Goal: Navigation & Orientation: Go to known website

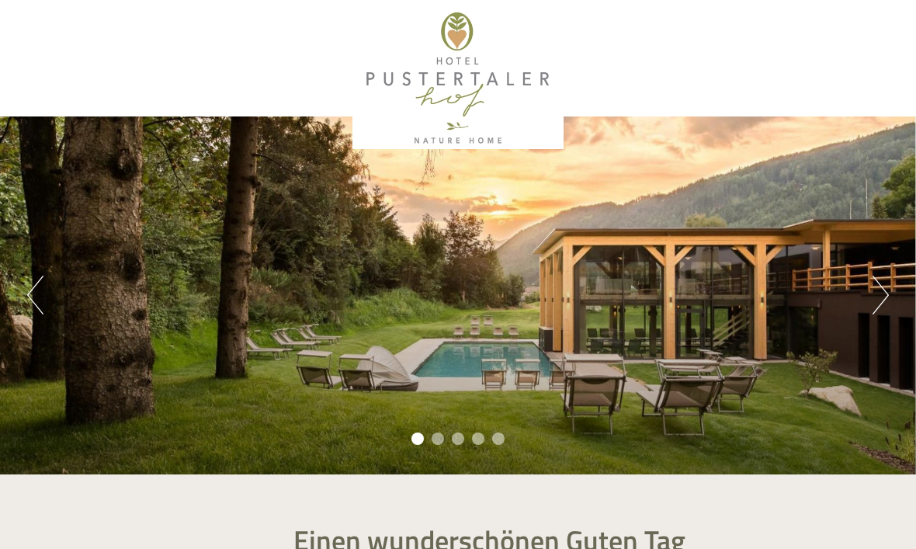
click at [873, 301] on button "Next" at bounding box center [881, 295] width 16 height 39
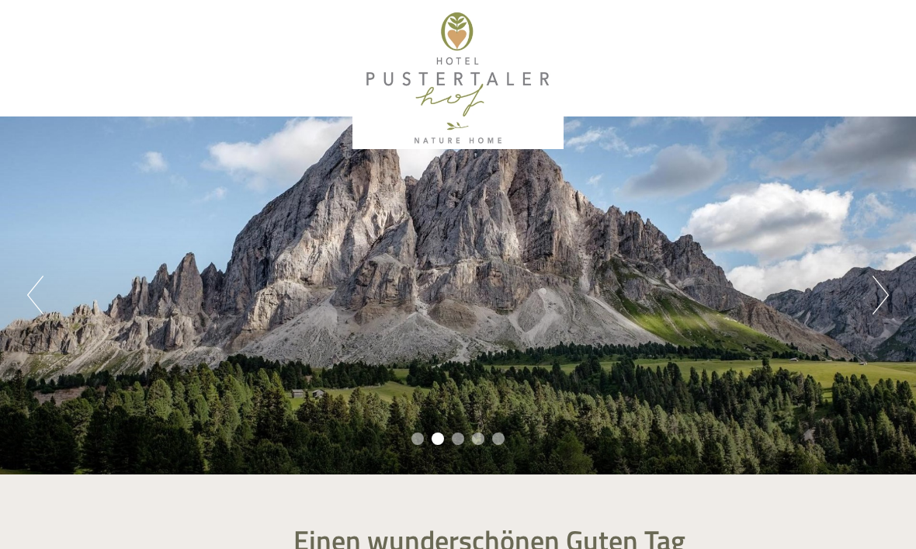
click at [873, 303] on button "Next" at bounding box center [881, 295] width 16 height 39
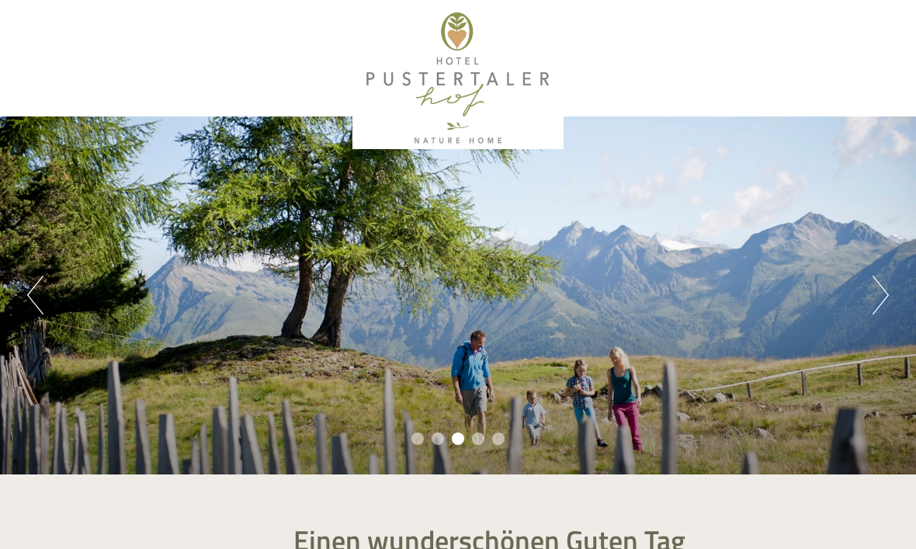
click at [869, 303] on div "Previous Next 1 2 3 4 5" at bounding box center [458, 295] width 916 height 358
click at [869, 304] on div "Previous Next 1 2 3 4 5" at bounding box center [458, 295] width 916 height 358
click at [879, 297] on button "Next" at bounding box center [881, 295] width 16 height 39
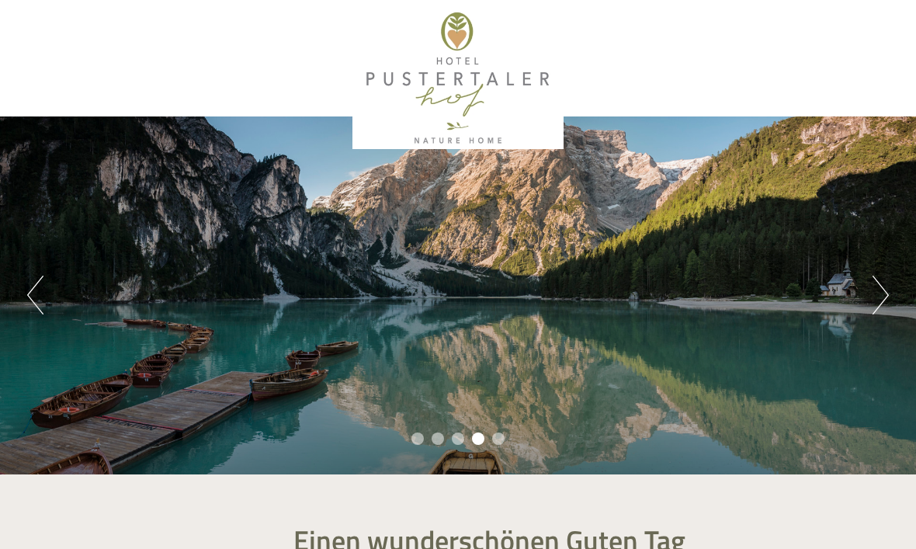
click at [879, 300] on button "Next" at bounding box center [881, 295] width 16 height 39
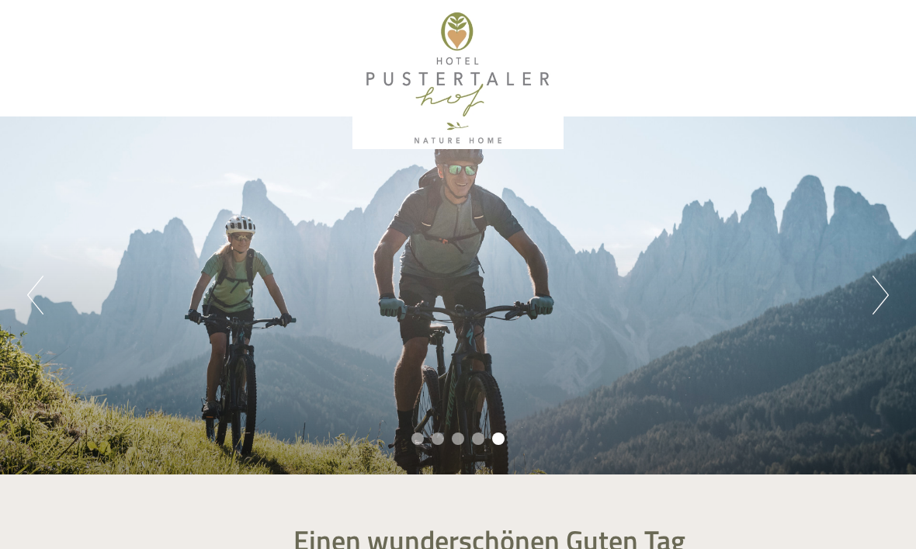
click at [881, 298] on button "Next" at bounding box center [881, 295] width 16 height 39
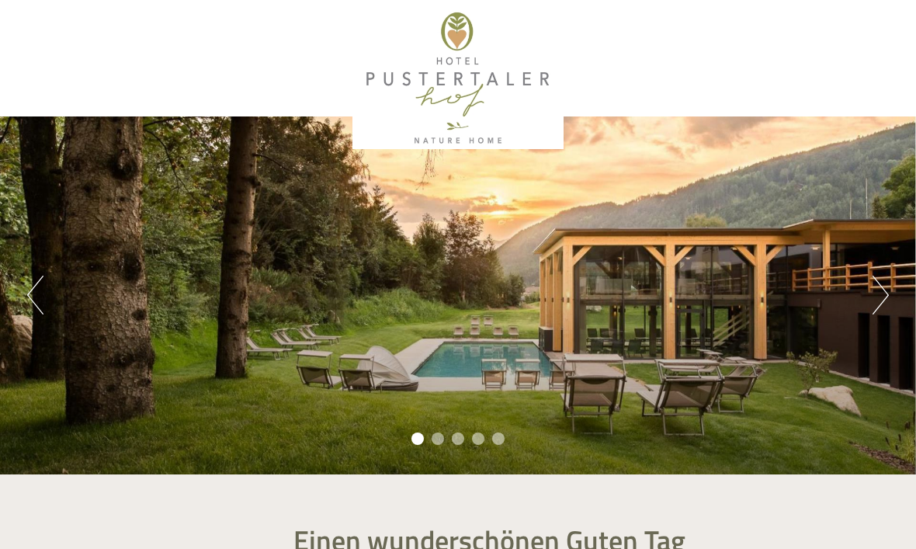
click at [876, 302] on button "Next" at bounding box center [881, 295] width 16 height 39
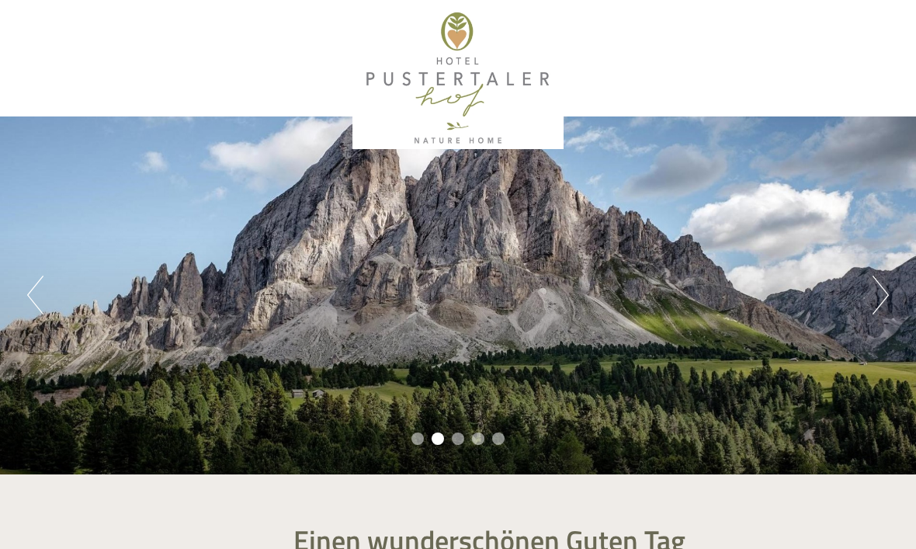
click at [878, 303] on button "Next" at bounding box center [881, 295] width 16 height 39
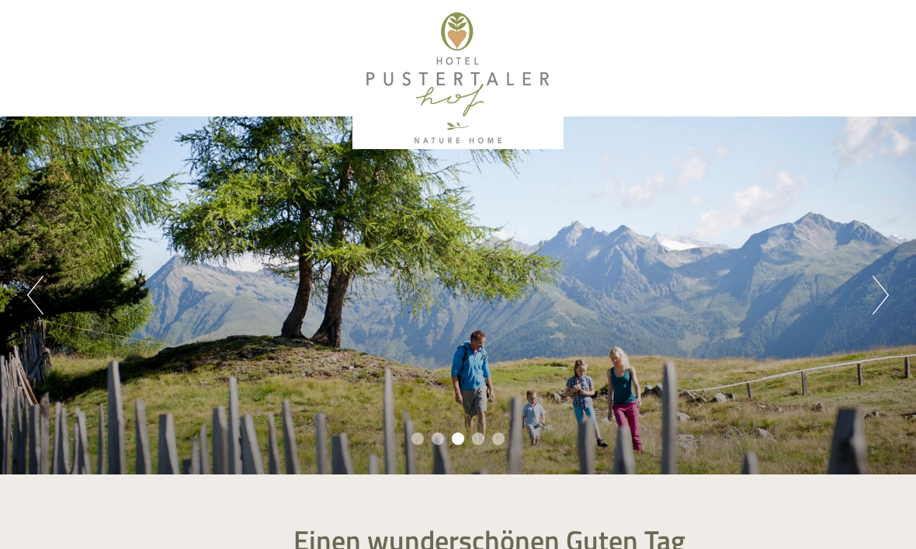
click at [878, 304] on button "Next" at bounding box center [881, 295] width 16 height 39
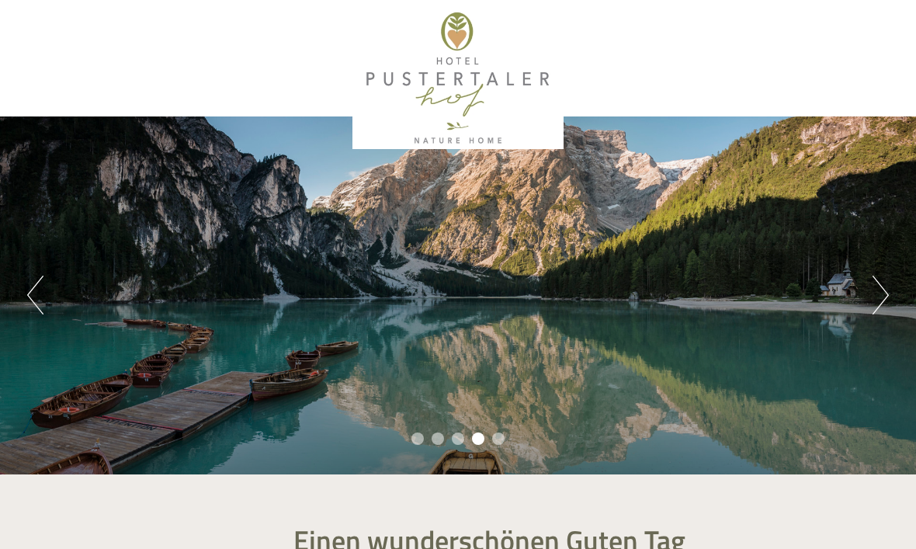
click at [877, 309] on button "Next" at bounding box center [881, 295] width 16 height 39
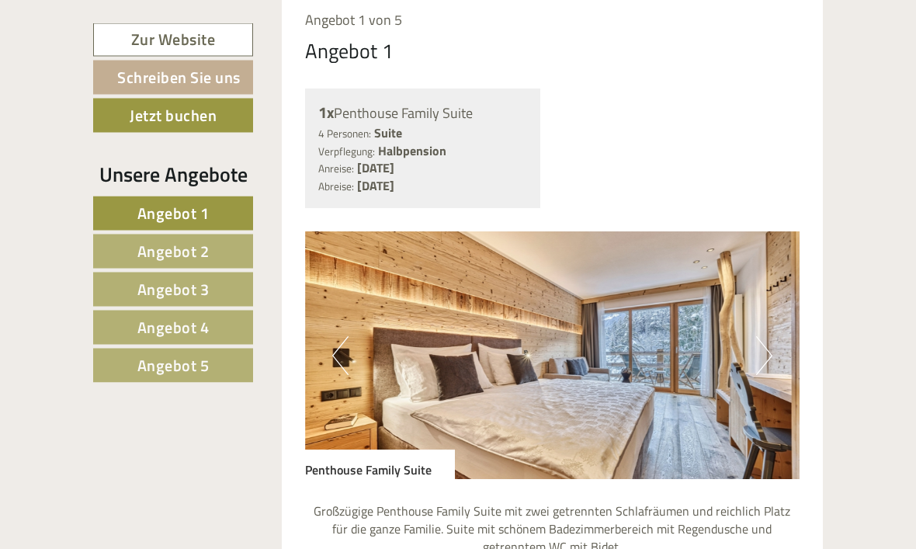
scroll to position [869, 0]
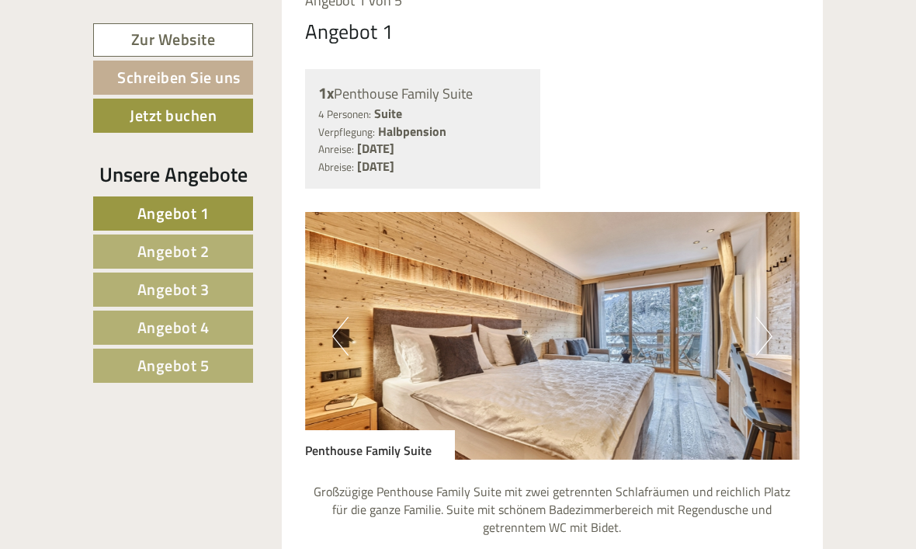
click at [763, 330] on button "Next" at bounding box center [764, 336] width 16 height 39
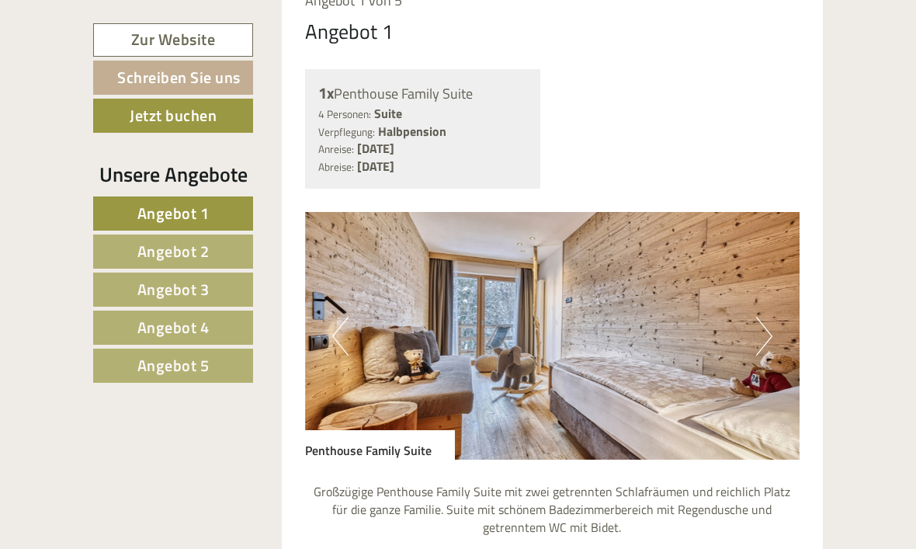
click at [768, 333] on button "Next" at bounding box center [764, 336] width 16 height 39
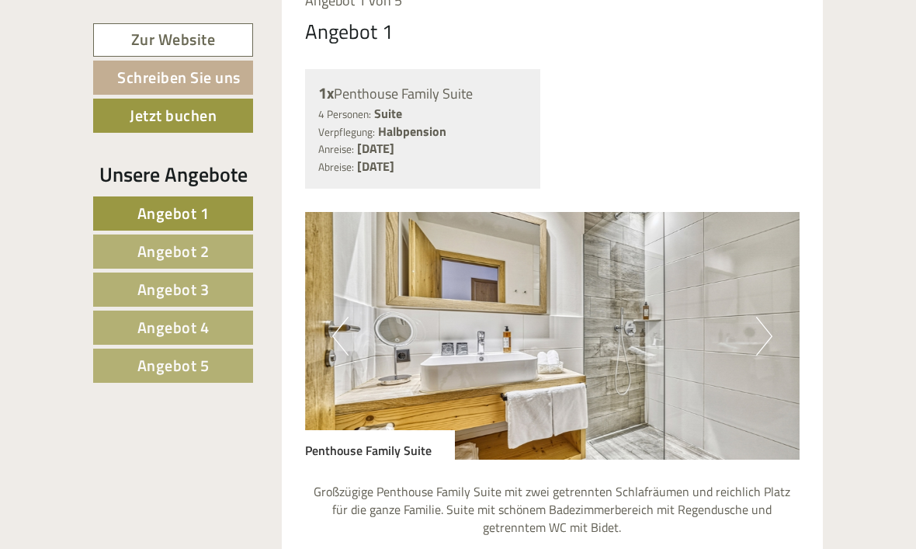
click at [768, 336] on button "Next" at bounding box center [764, 336] width 16 height 39
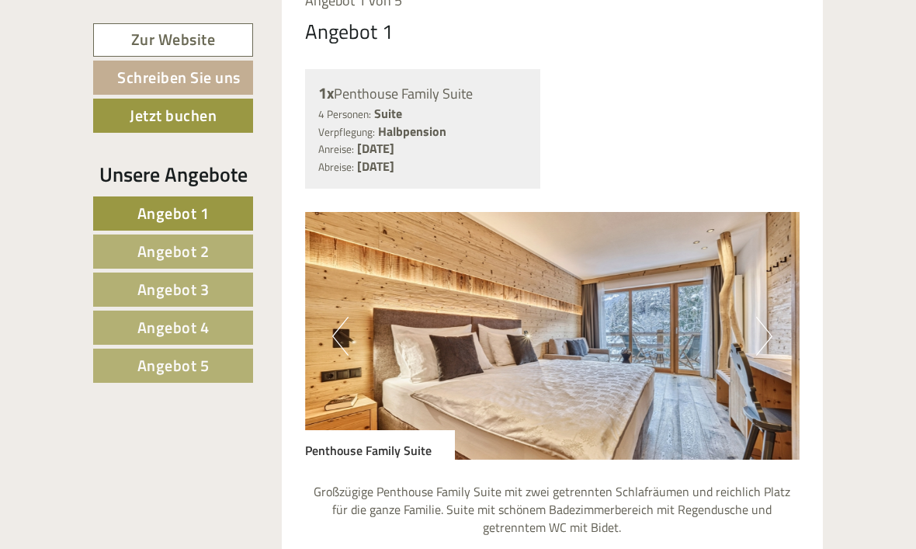
click at [770, 344] on button "Next" at bounding box center [764, 336] width 16 height 39
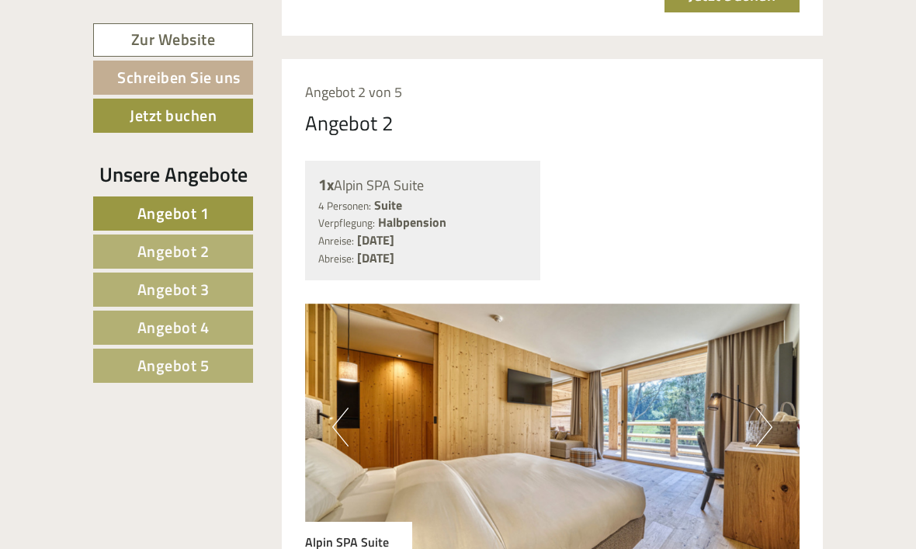
scroll to position [2234, 0]
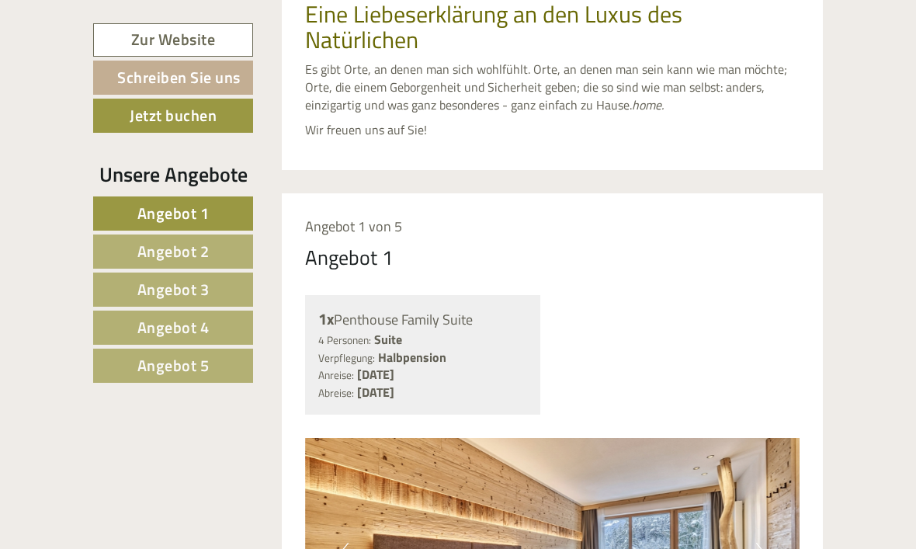
scroll to position [658, 0]
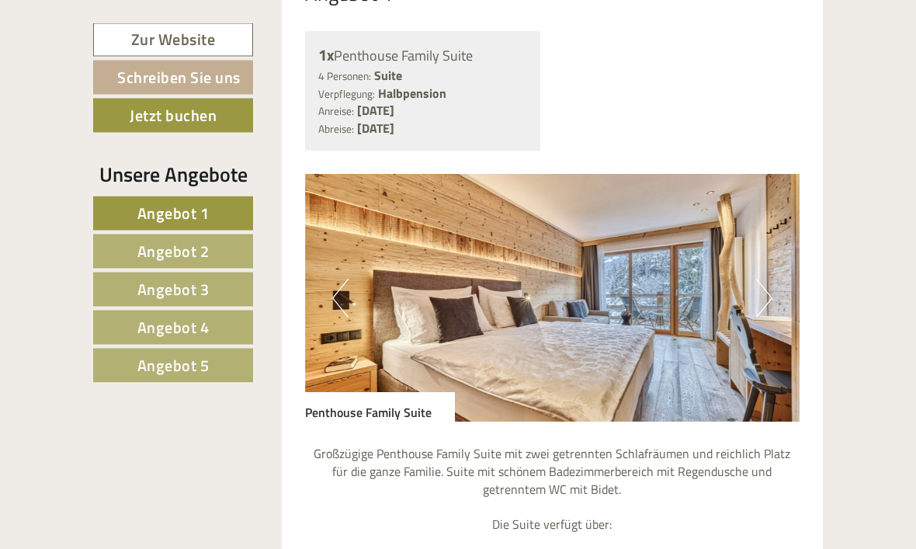
click at [756, 296] on button "Next" at bounding box center [764, 298] width 16 height 39
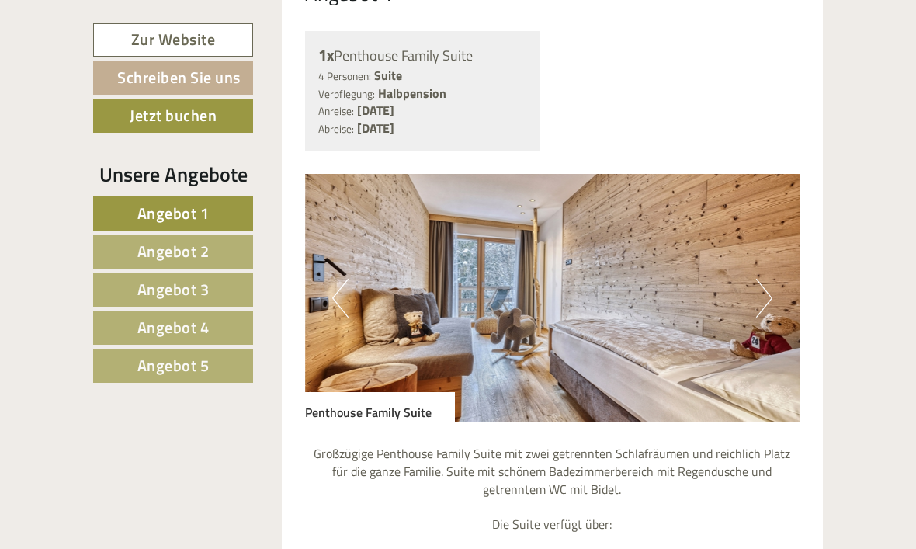
click at [751, 306] on img at bounding box center [552, 298] width 495 height 248
click at [757, 297] on button "Next" at bounding box center [764, 298] width 16 height 39
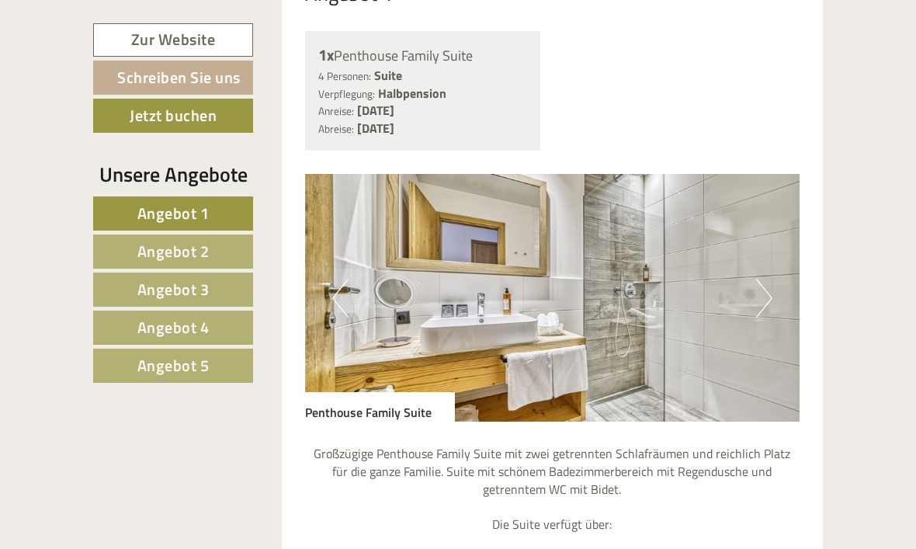
click at [759, 296] on button "Next" at bounding box center [764, 298] width 16 height 39
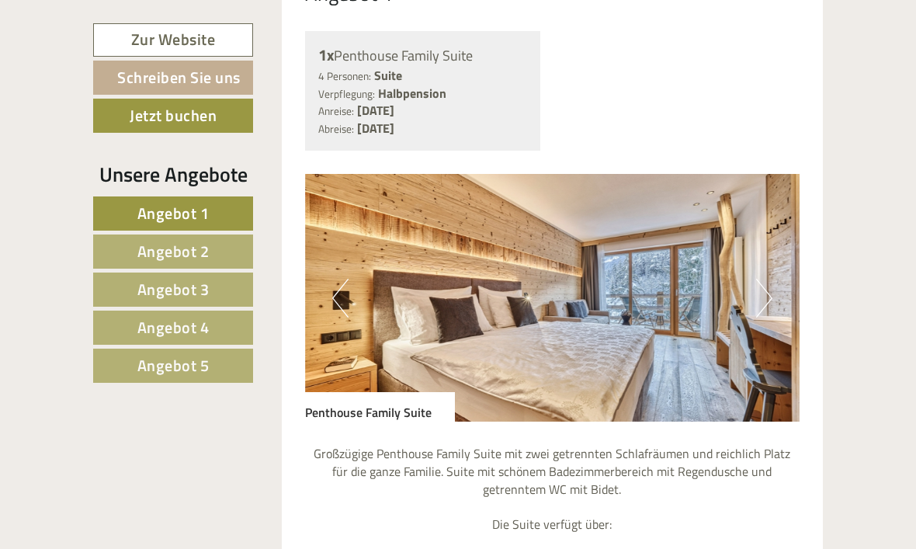
click at [761, 294] on button "Next" at bounding box center [764, 298] width 16 height 39
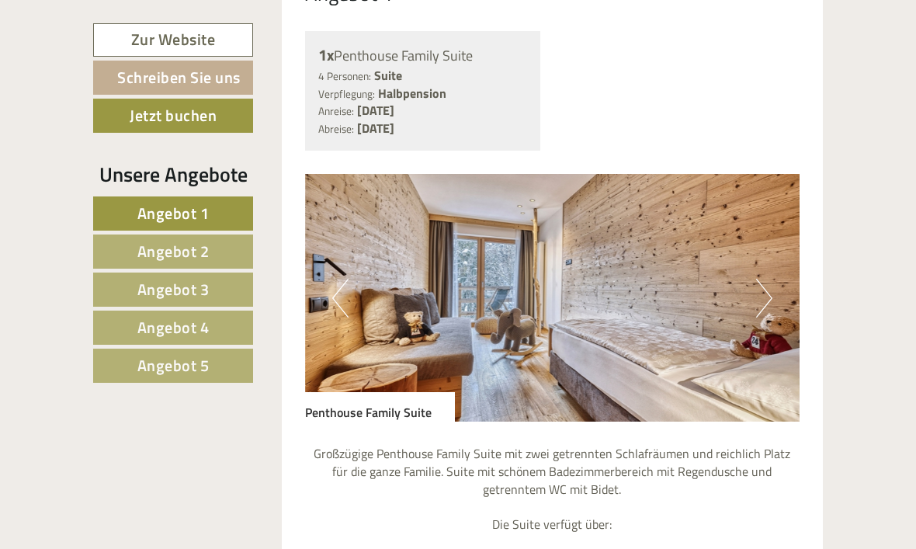
click at [766, 292] on button "Next" at bounding box center [764, 298] width 16 height 39
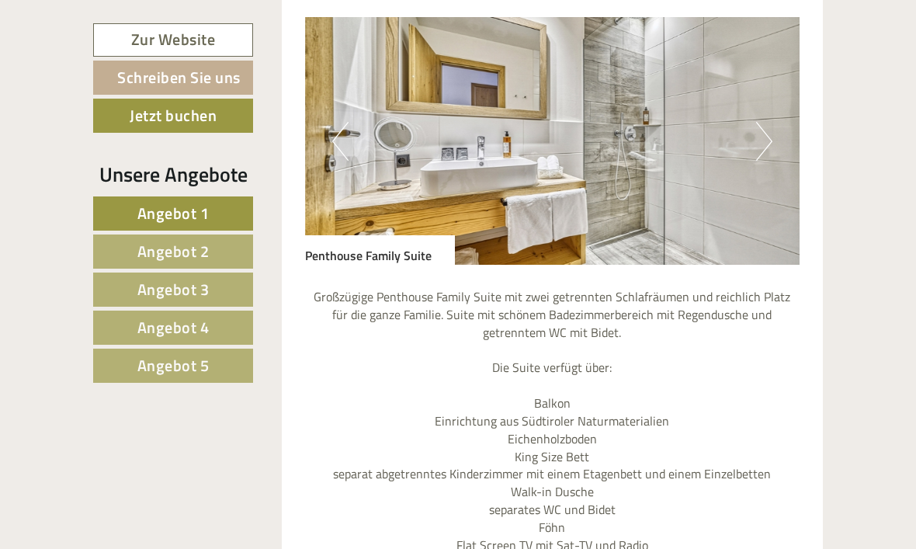
scroll to position [1073, 0]
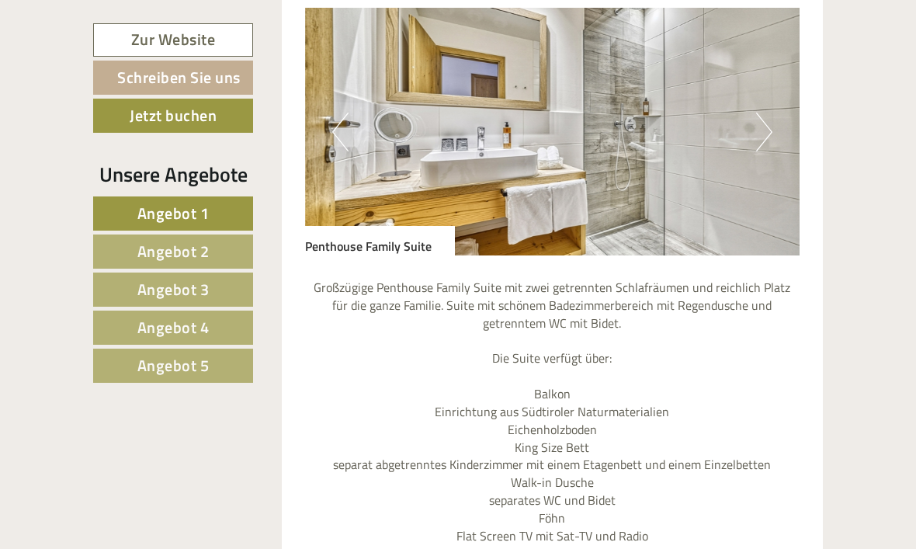
click at [793, 402] on p "Großzügige Penthouse Family Suite mit zwei getrennten Schlafräumen und reichlic…" at bounding box center [552, 465] width 495 height 373
click at [125, 248] on link "Angebot 2" at bounding box center [173, 251] width 160 height 34
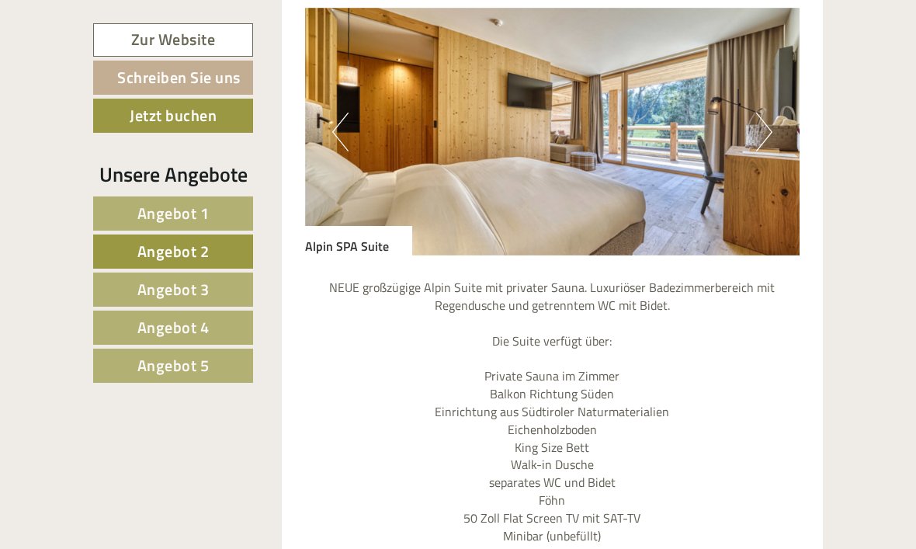
scroll to position [833, 0]
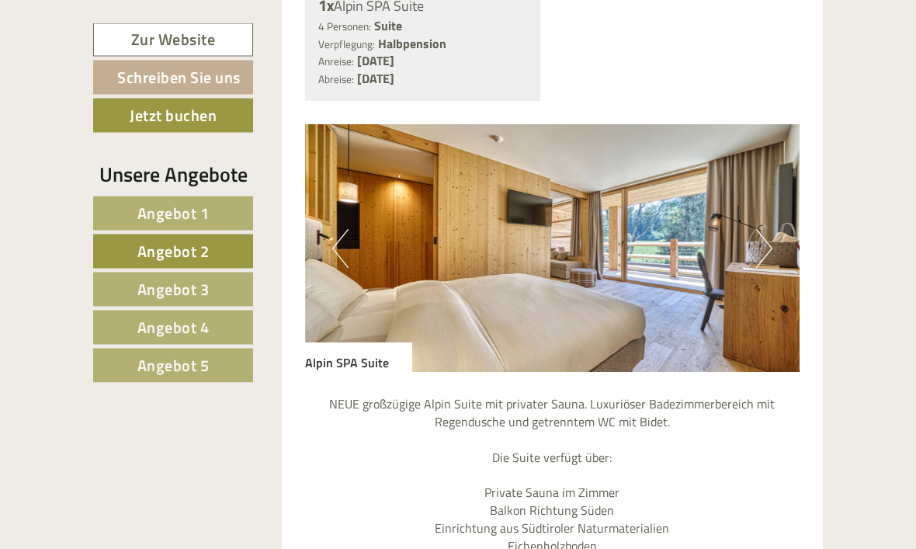
click at [764, 248] on button "Next" at bounding box center [764, 249] width 16 height 39
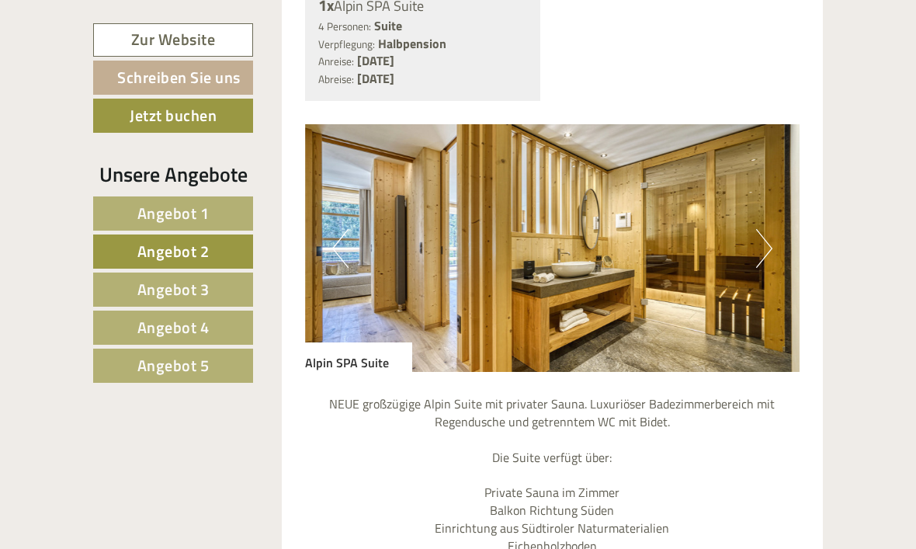
click at [761, 249] on button "Next" at bounding box center [764, 248] width 16 height 39
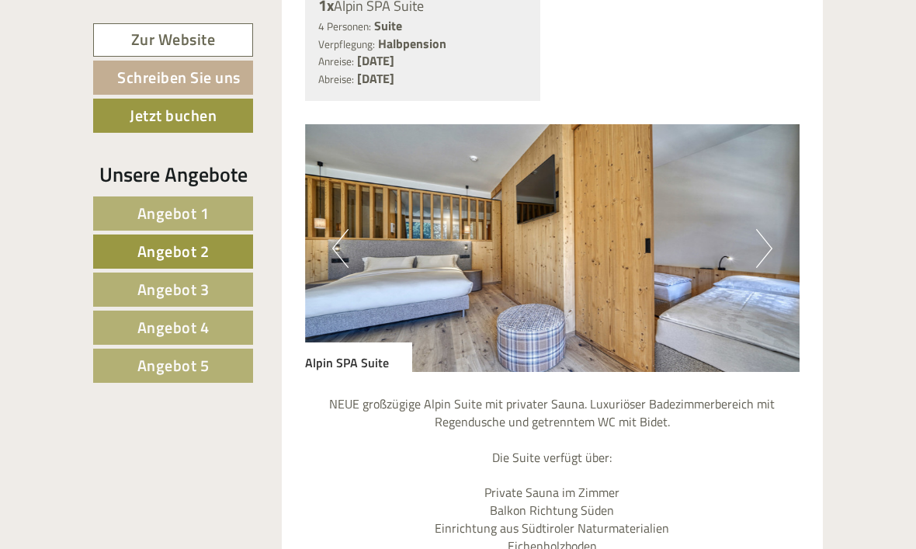
click at [766, 249] on button "Next" at bounding box center [764, 248] width 16 height 39
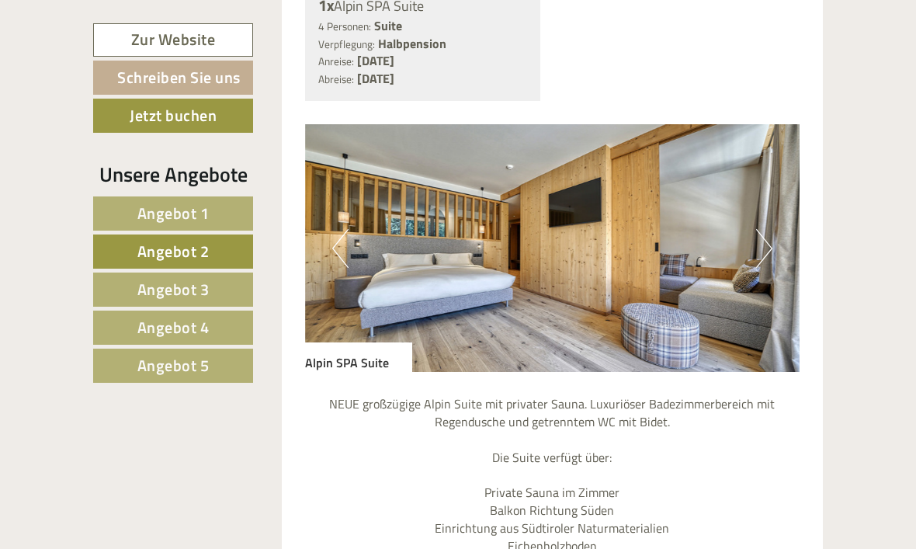
click at [765, 251] on button "Next" at bounding box center [764, 248] width 16 height 39
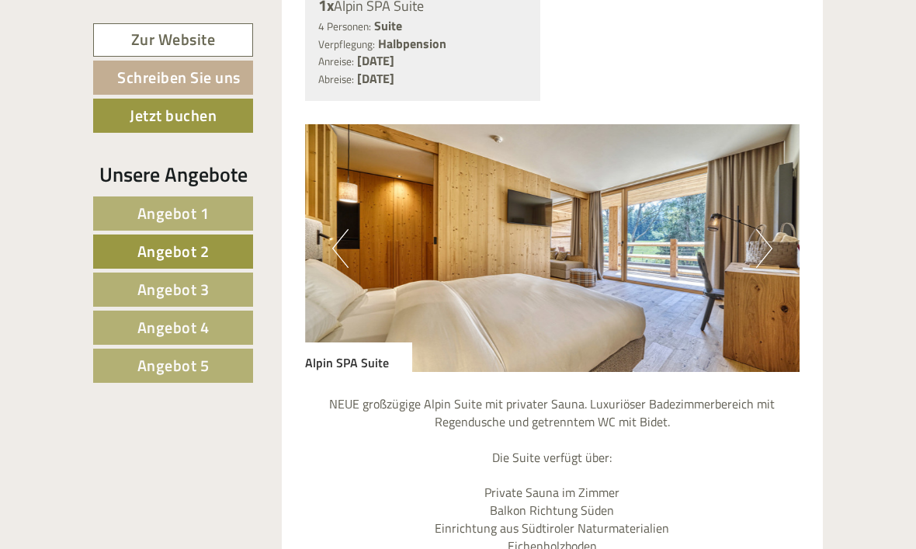
click at [765, 252] on button "Next" at bounding box center [764, 248] width 16 height 39
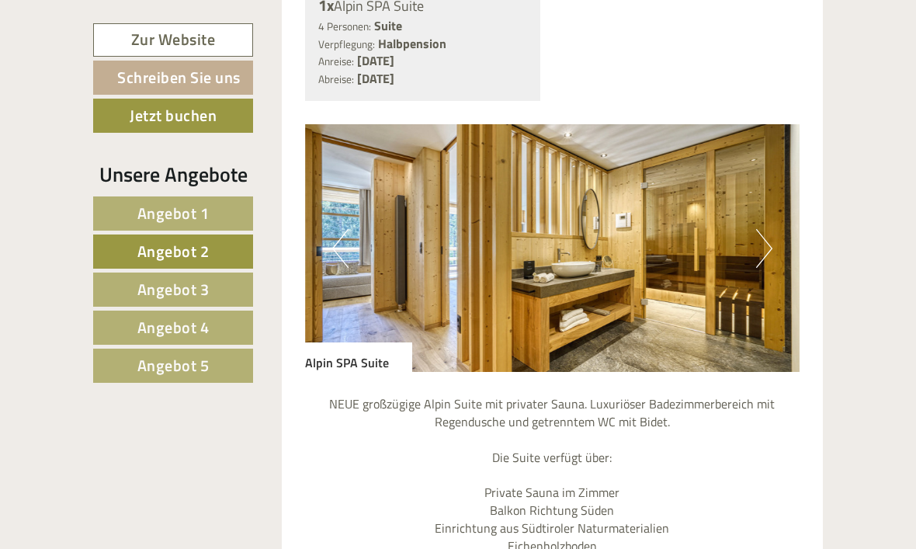
click at [774, 244] on img at bounding box center [552, 248] width 495 height 248
click at [137, 290] on span "Angebot 3" at bounding box center [173, 289] width 72 height 24
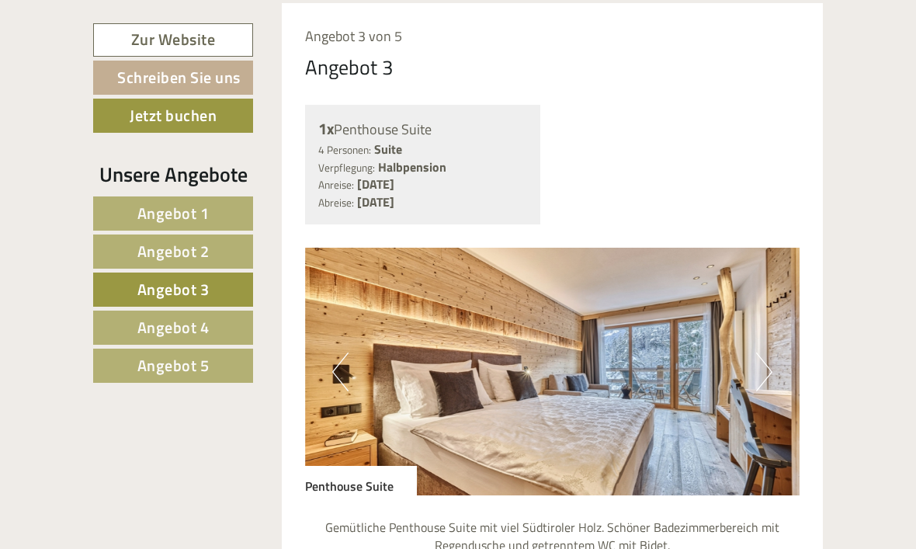
click at [758, 361] on button "Next" at bounding box center [764, 371] width 16 height 39
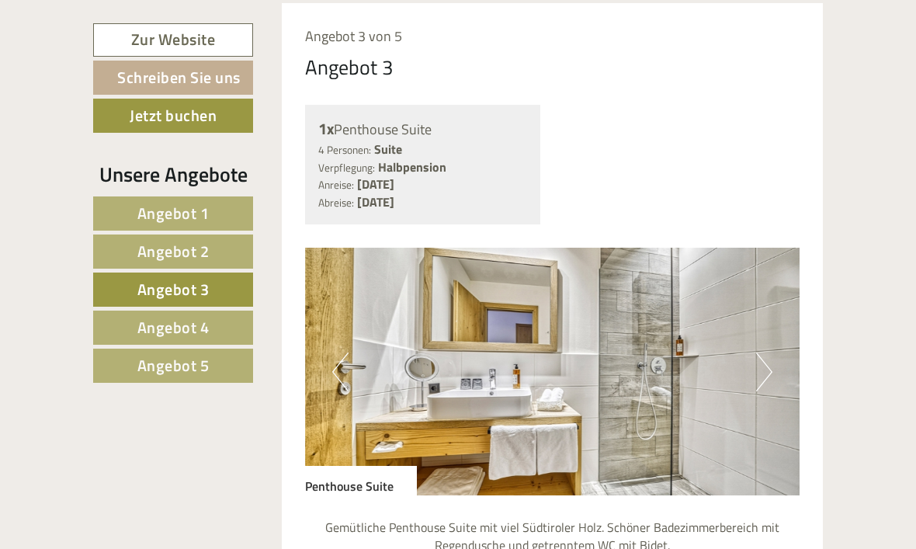
click at [765, 365] on button "Next" at bounding box center [764, 371] width 16 height 39
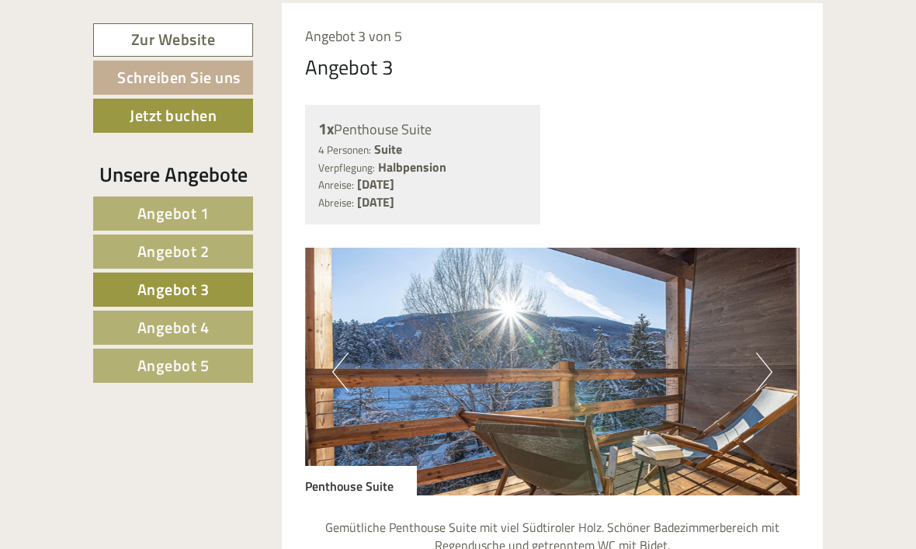
click at [768, 365] on button "Next" at bounding box center [764, 371] width 16 height 39
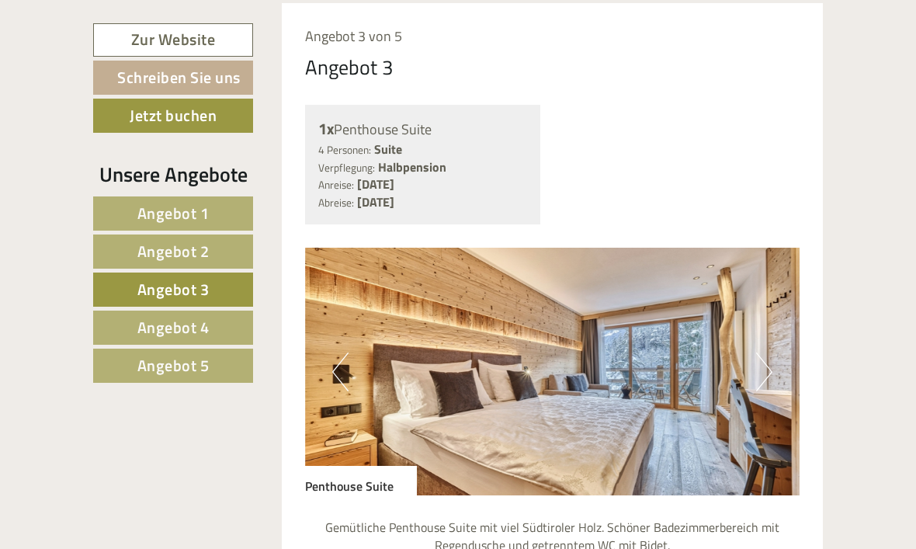
click at [768, 364] on button "Next" at bounding box center [764, 371] width 16 height 39
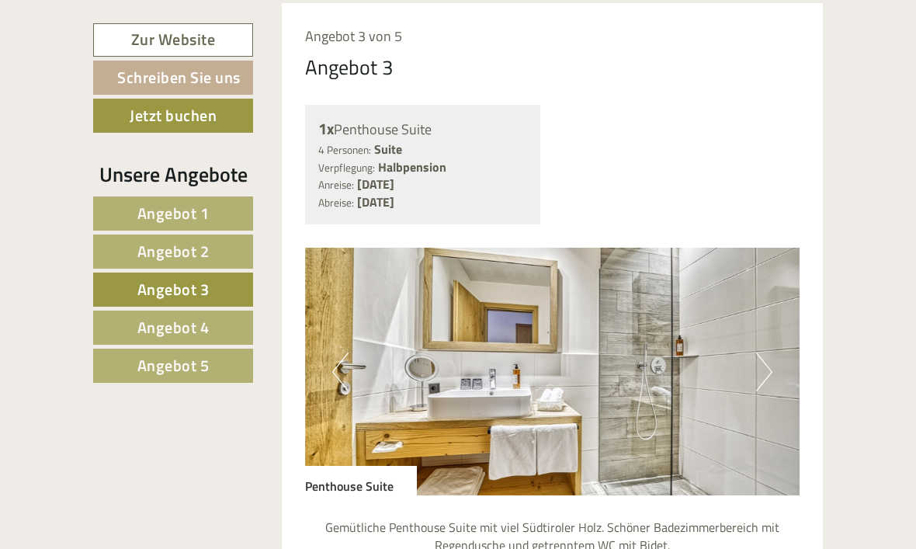
click at [768, 365] on button "Next" at bounding box center [764, 371] width 16 height 39
click at [762, 377] on button "Next" at bounding box center [764, 371] width 16 height 39
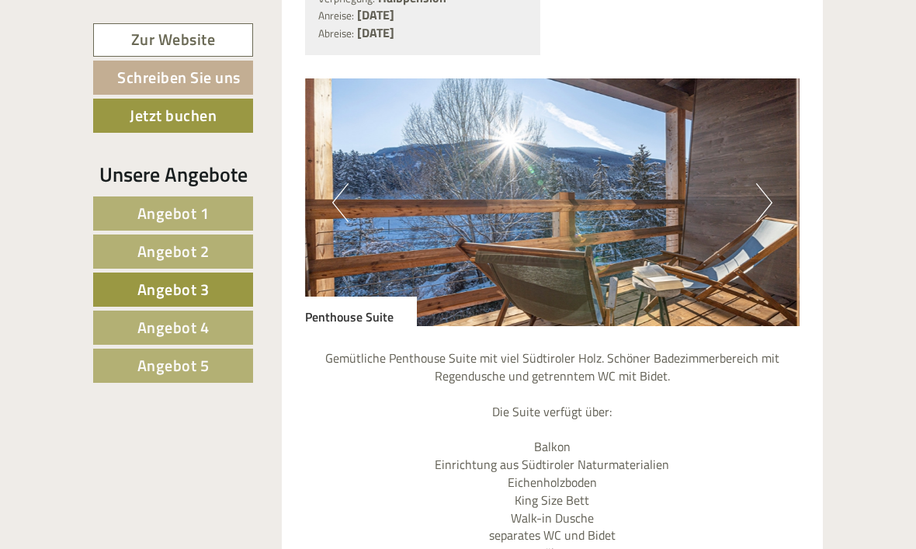
click at [123, 328] on link "Angebot 4" at bounding box center [173, 327] width 160 height 34
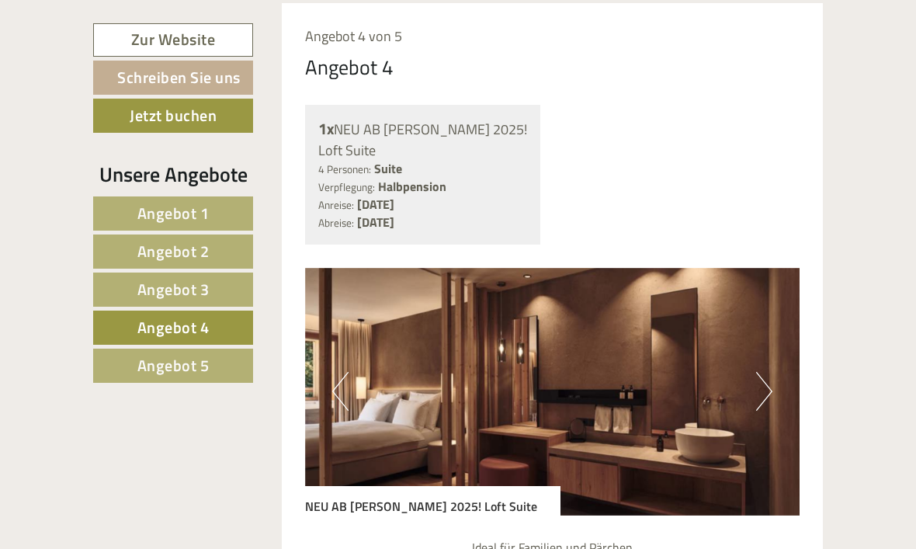
click at [755, 401] on img at bounding box center [552, 392] width 495 height 248
click at [761, 388] on button "Next" at bounding box center [764, 391] width 16 height 39
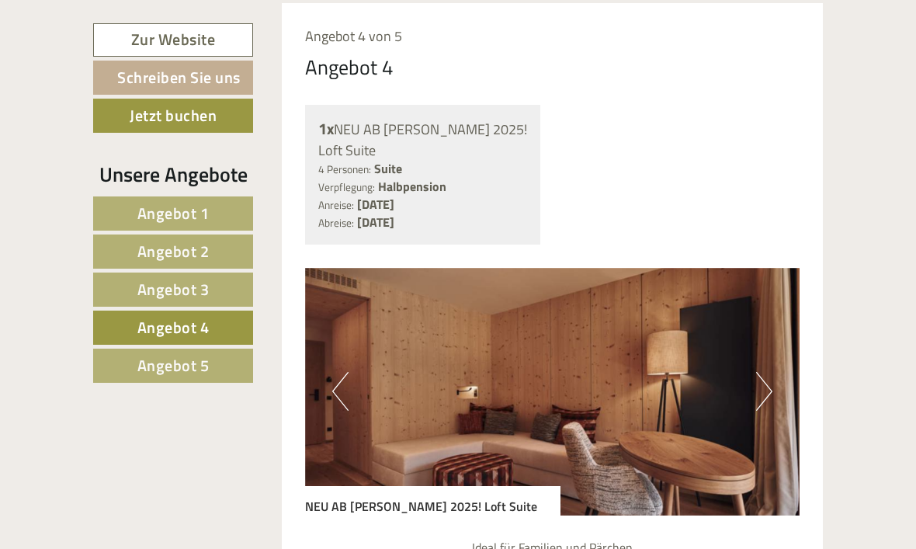
click at [762, 382] on button "Next" at bounding box center [764, 391] width 16 height 39
click at [758, 380] on button "Next" at bounding box center [764, 391] width 16 height 39
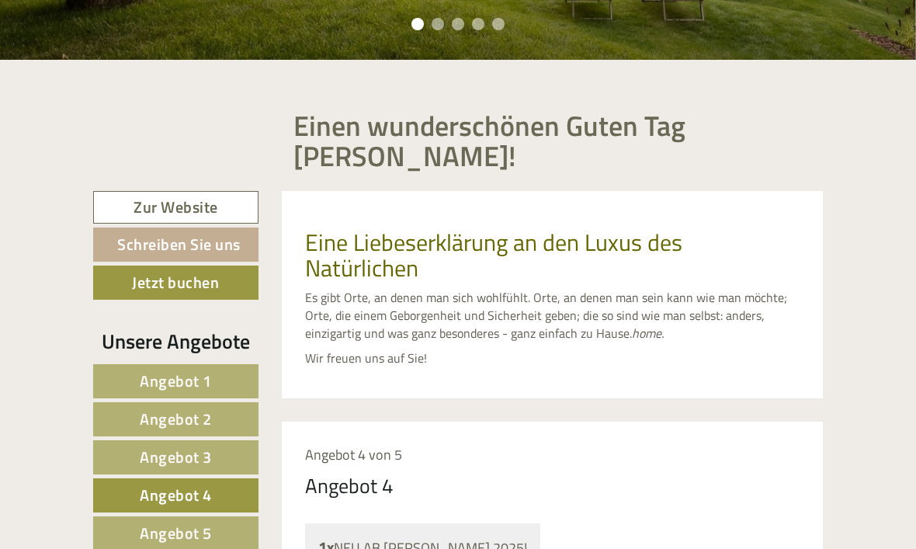
scroll to position [387, 0]
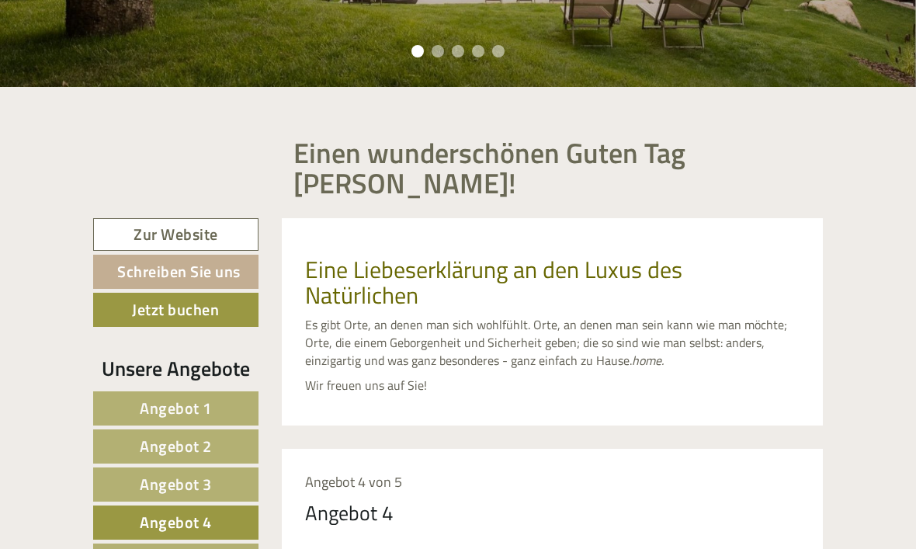
click at [140, 231] on link "Zur Website" at bounding box center [175, 234] width 165 height 33
